Goal: Use online tool/utility: Utilize a website feature to perform a specific function

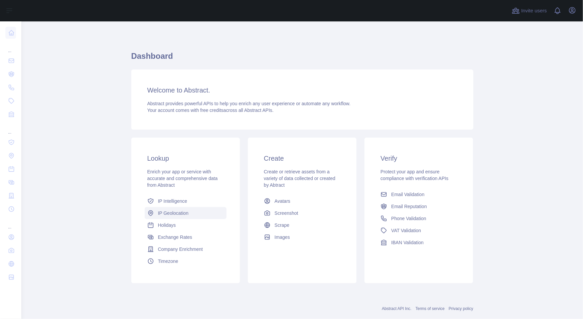
click at [161, 212] on span "IP Geolocation" at bounding box center [173, 213] width 31 height 7
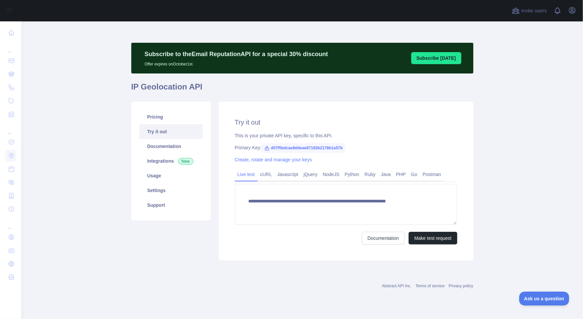
type textarea "**********"
click at [151, 176] on link "Usage" at bounding box center [170, 175] width 63 height 15
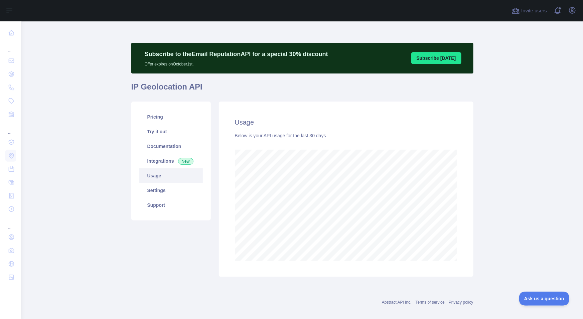
scroll to position [297, 557]
